Goal: Transaction & Acquisition: Purchase product/service

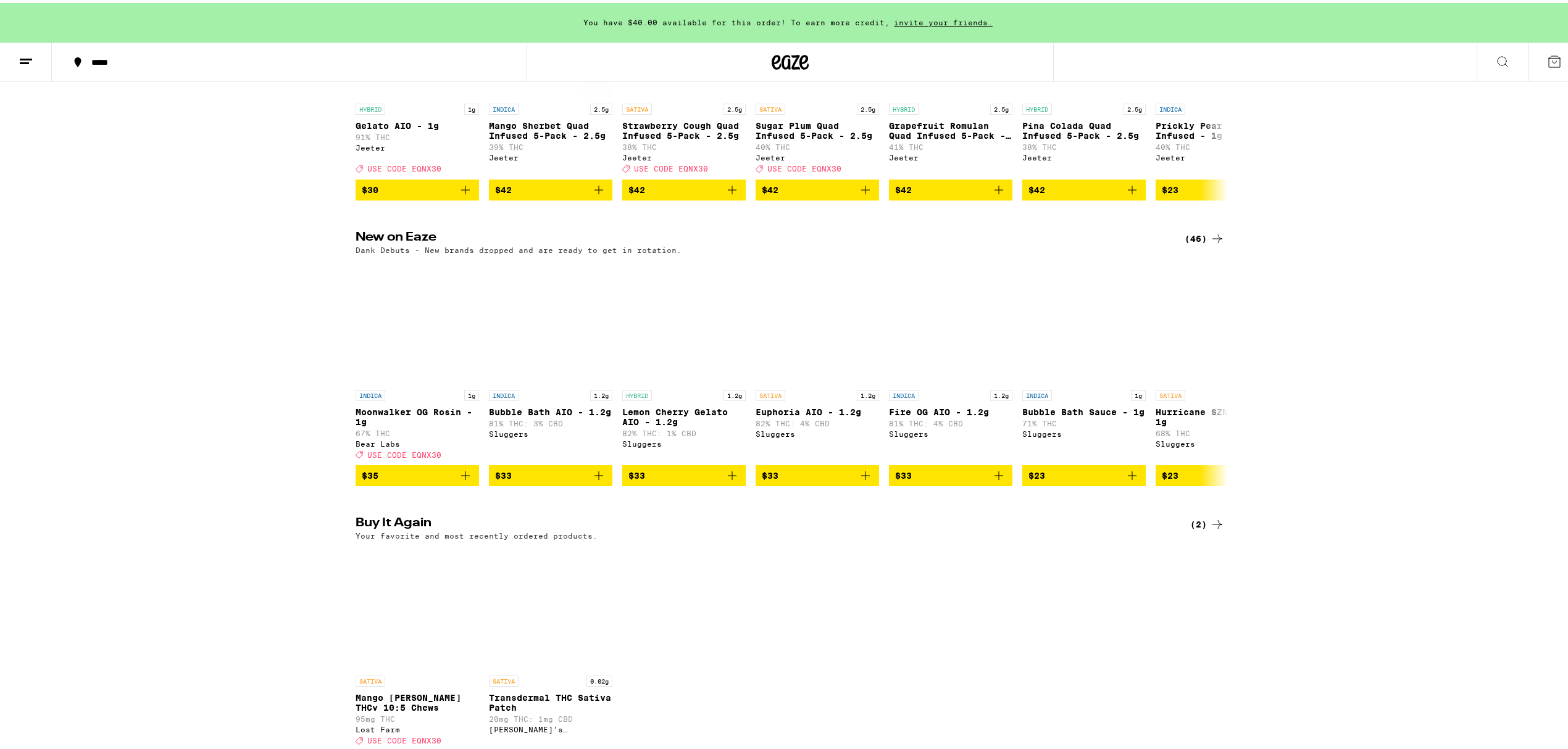
scroll to position [1069, 0]
